Goal: Transaction & Acquisition: Book appointment/travel/reservation

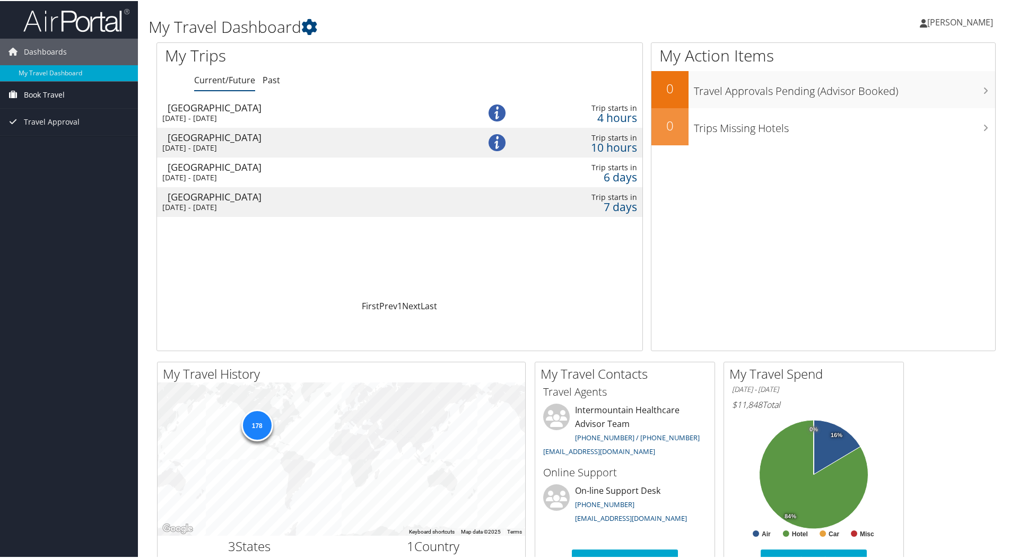
click at [54, 94] on span "Book Travel" at bounding box center [44, 94] width 41 height 27
click at [57, 126] on link "Book/Manage Online Trips" at bounding box center [69, 131] width 138 height 16
click at [45, 92] on span "Book Travel" at bounding box center [44, 94] width 41 height 27
click at [49, 133] on link "Book/Manage Online Trips" at bounding box center [69, 131] width 138 height 16
